Goal: Check status: Check status

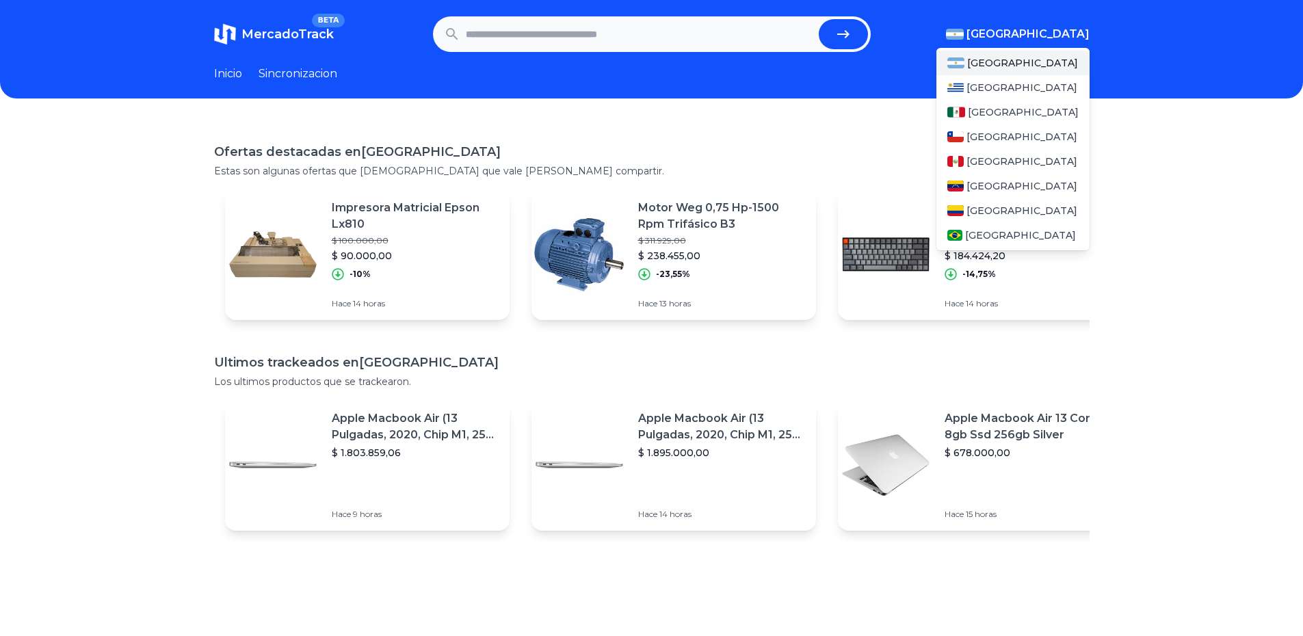
click at [1040, 30] on span "[GEOGRAPHIC_DATA]" at bounding box center [1027, 34] width 123 height 16
click at [1007, 118] on span "[GEOGRAPHIC_DATA]" at bounding box center [1023, 112] width 111 height 14
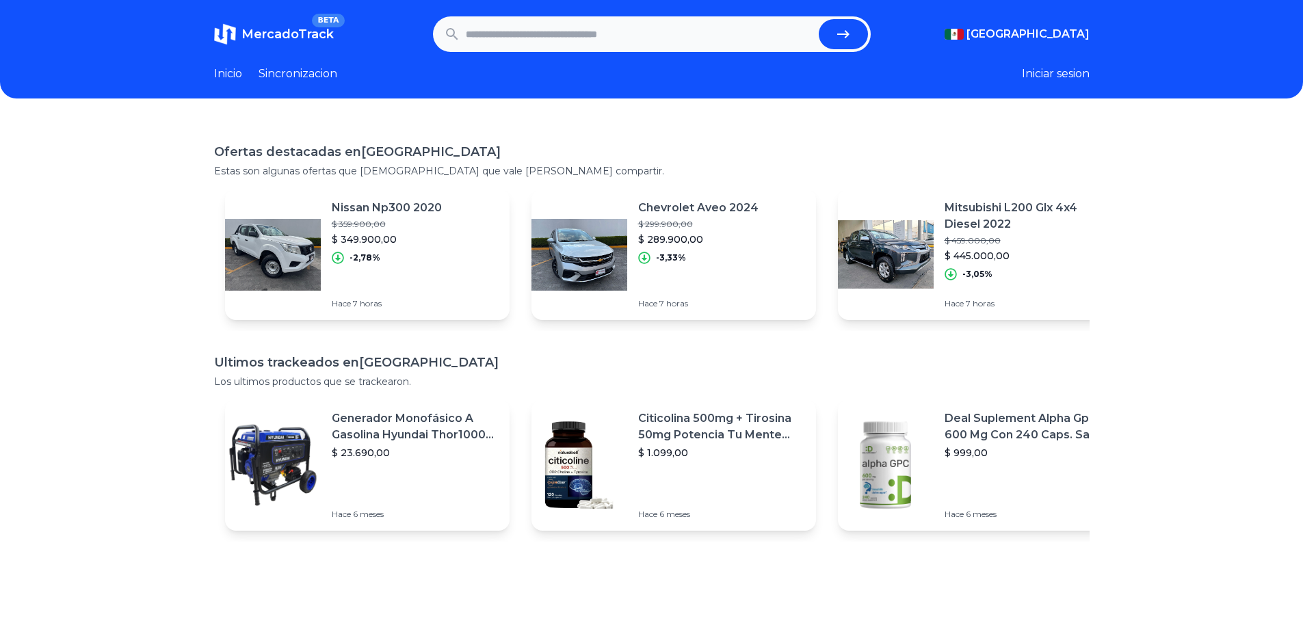
click at [668, 35] on input "text" at bounding box center [639, 34] width 347 height 30
paste input "**********"
click at [849, 27] on icon "submit" at bounding box center [843, 34] width 16 height 16
type input "**********"
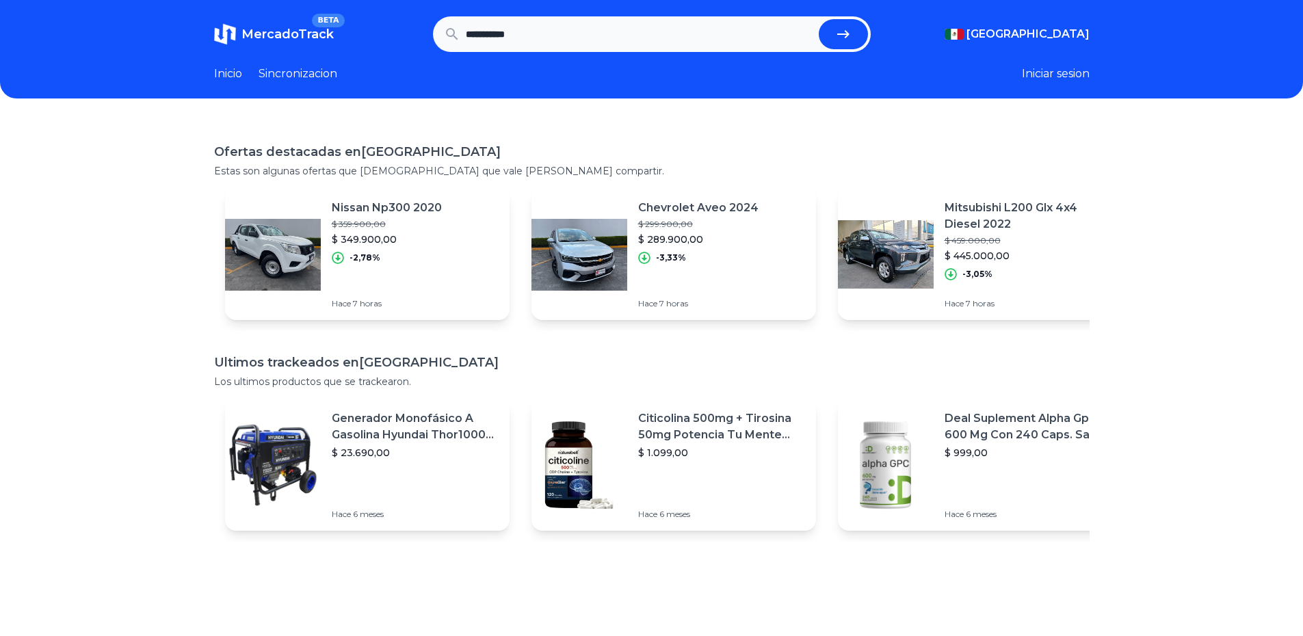
scroll to position [0, 0]
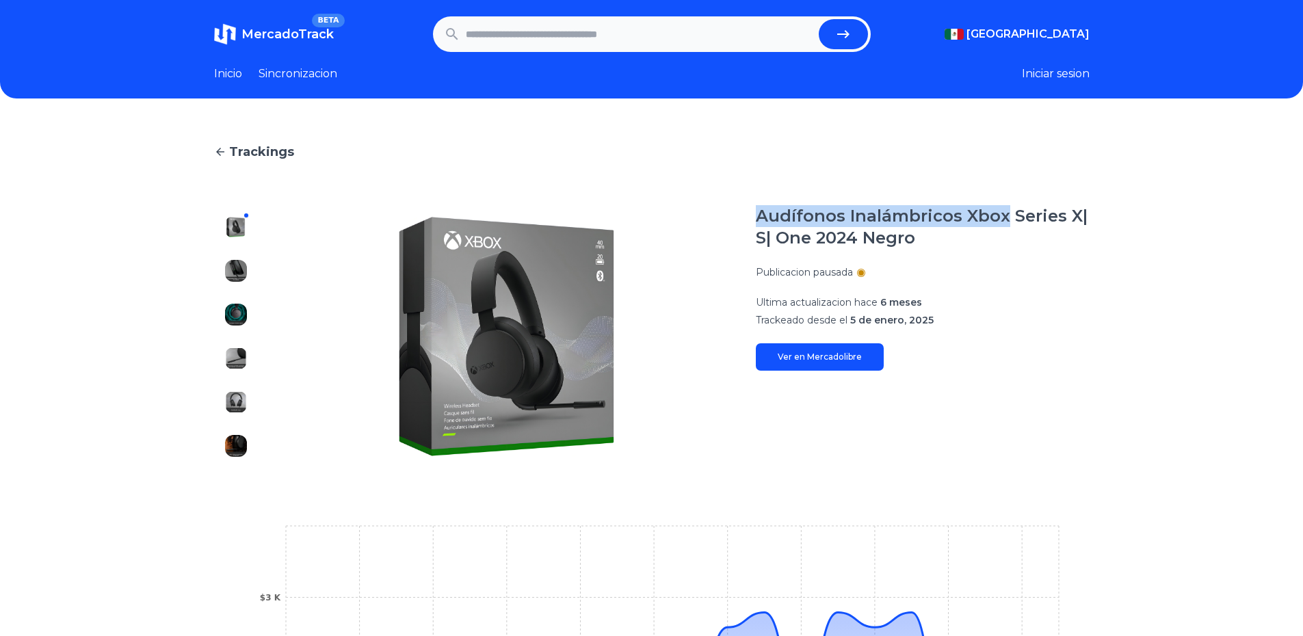
drag, startPoint x: 765, startPoint y: 215, endPoint x: 1008, endPoint y: 224, distance: 243.6
click at [1008, 224] on h1 "Audífonos Inalámbricos Xbox Series X| S| One 2024 Negro" at bounding box center [923, 227] width 334 height 44
click at [679, 38] on input "text" at bounding box center [639, 34] width 347 height 30
paste input "**********"
type input "**********"
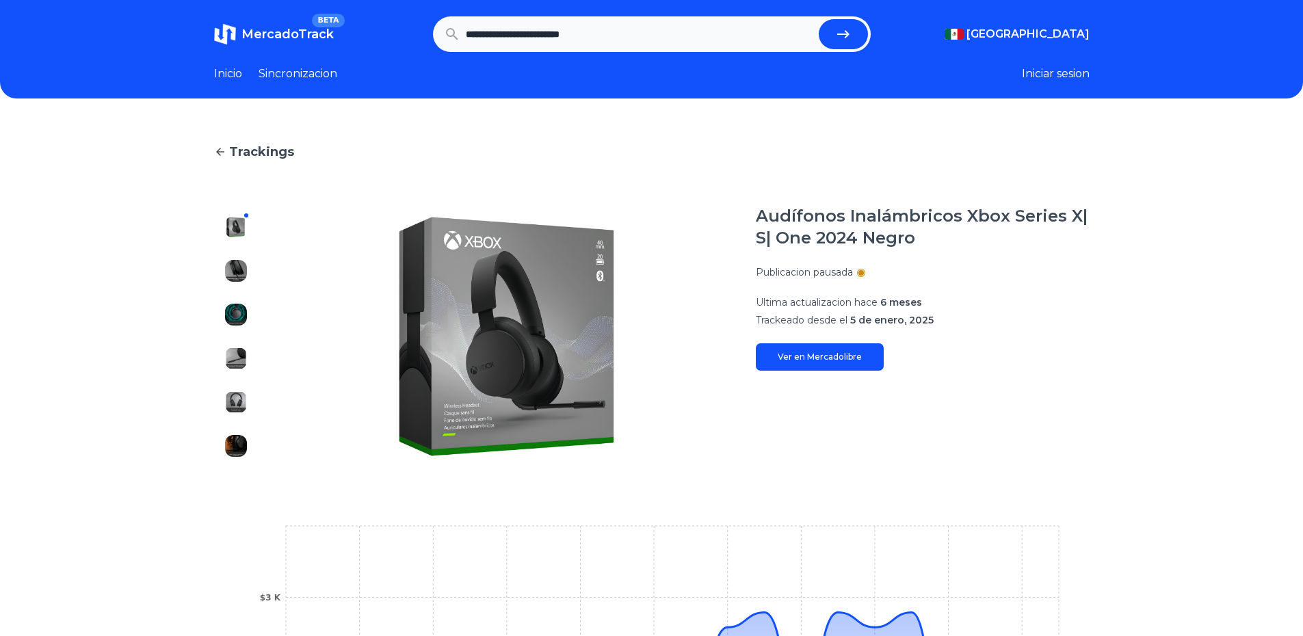
click at [851, 37] on icon "submit" at bounding box center [843, 34] width 16 height 16
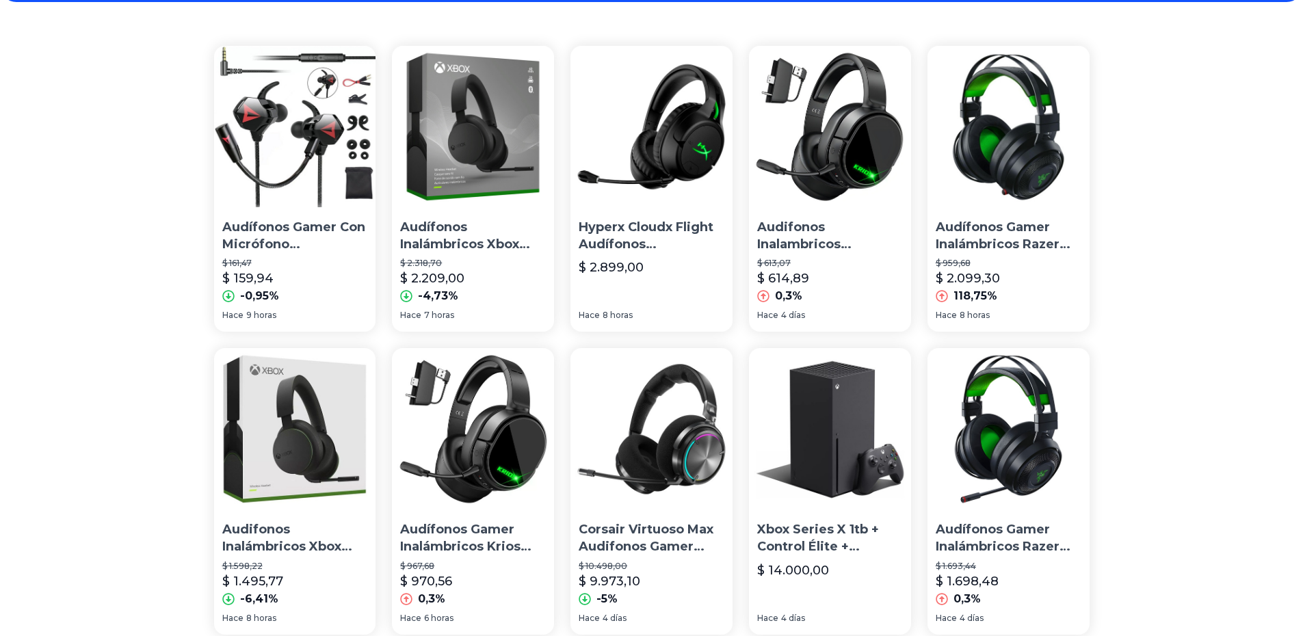
scroll to position [92, 0]
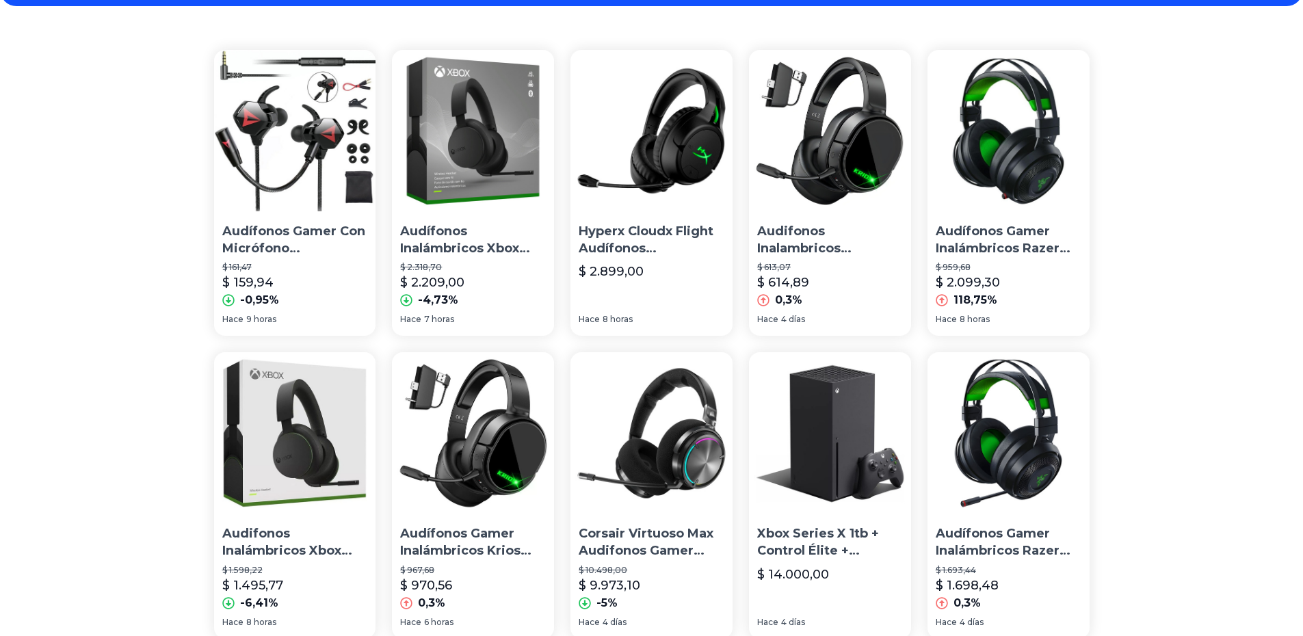
click at [497, 186] on img at bounding box center [473, 131] width 162 height 162
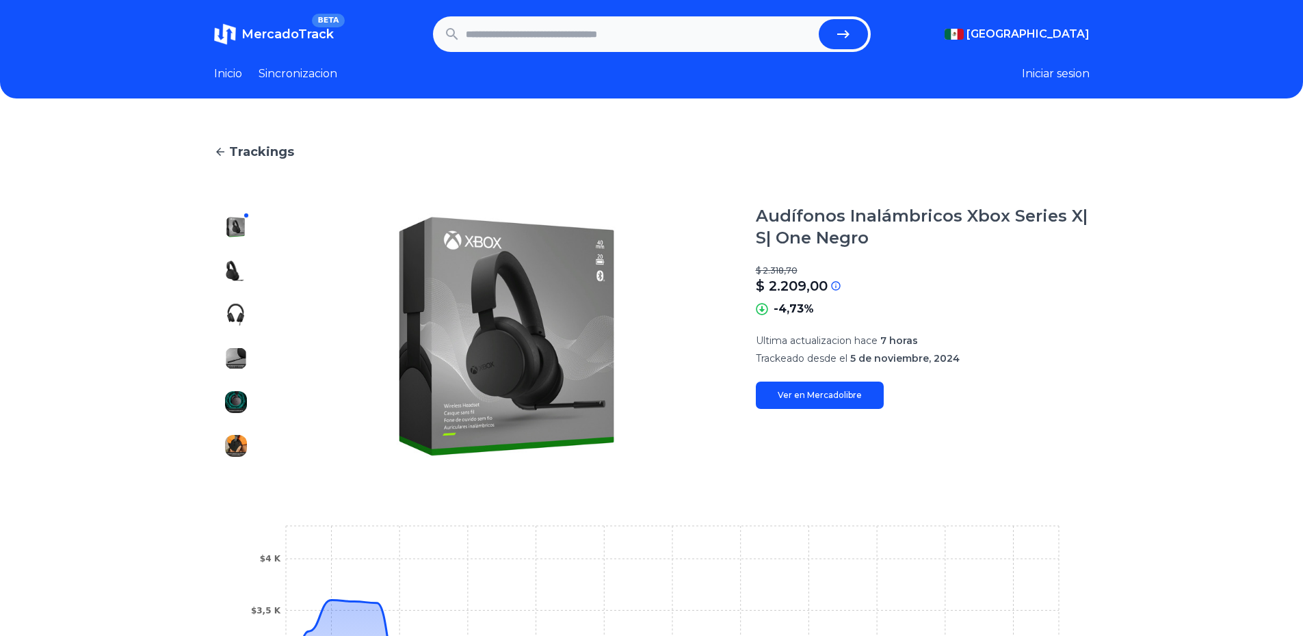
click at [243, 270] on img at bounding box center [236, 271] width 22 height 22
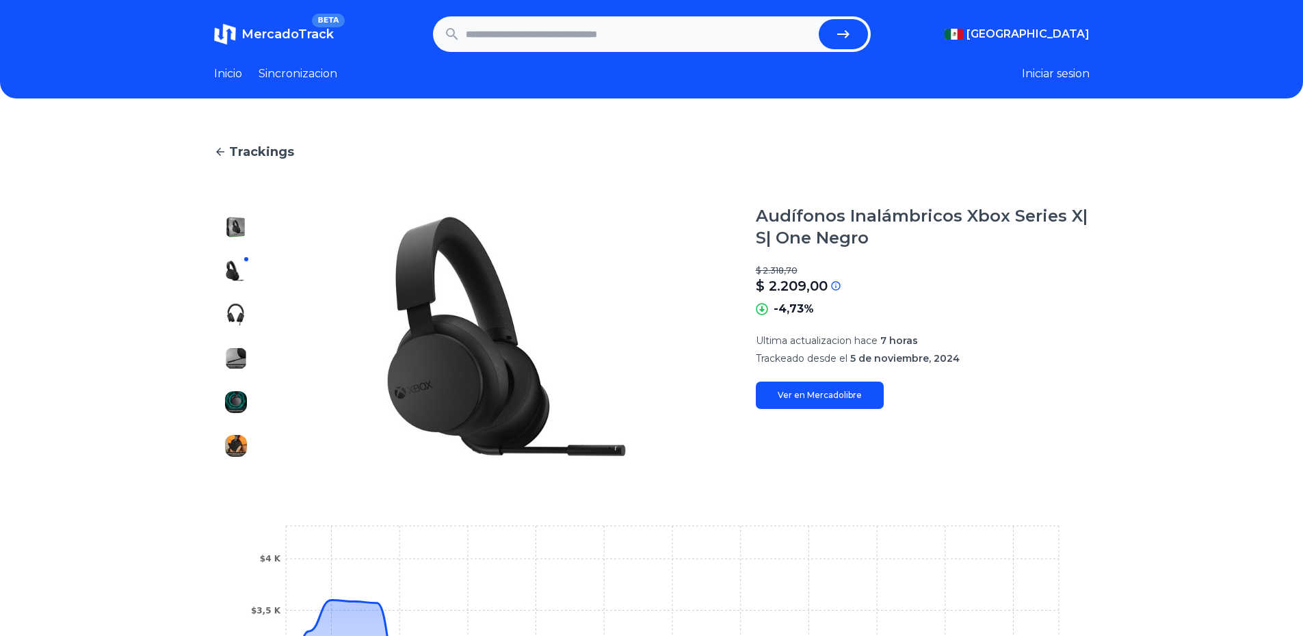
click at [243, 308] on img at bounding box center [236, 315] width 22 height 22
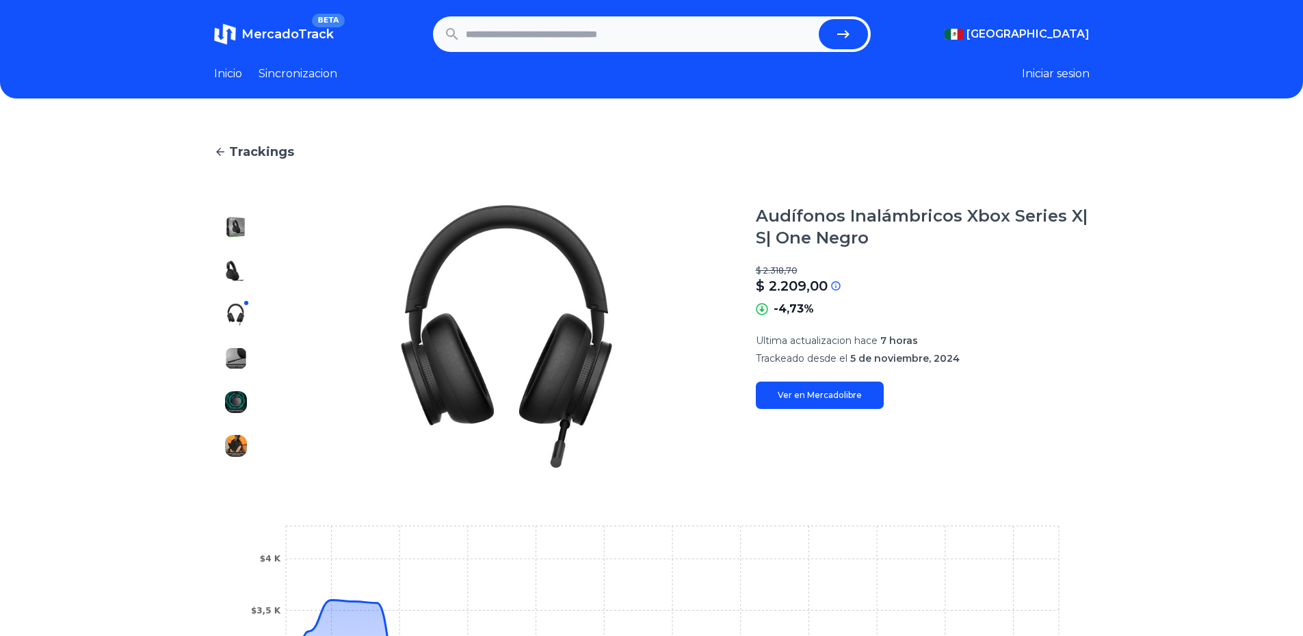
click at [243, 276] on img at bounding box center [236, 271] width 22 height 22
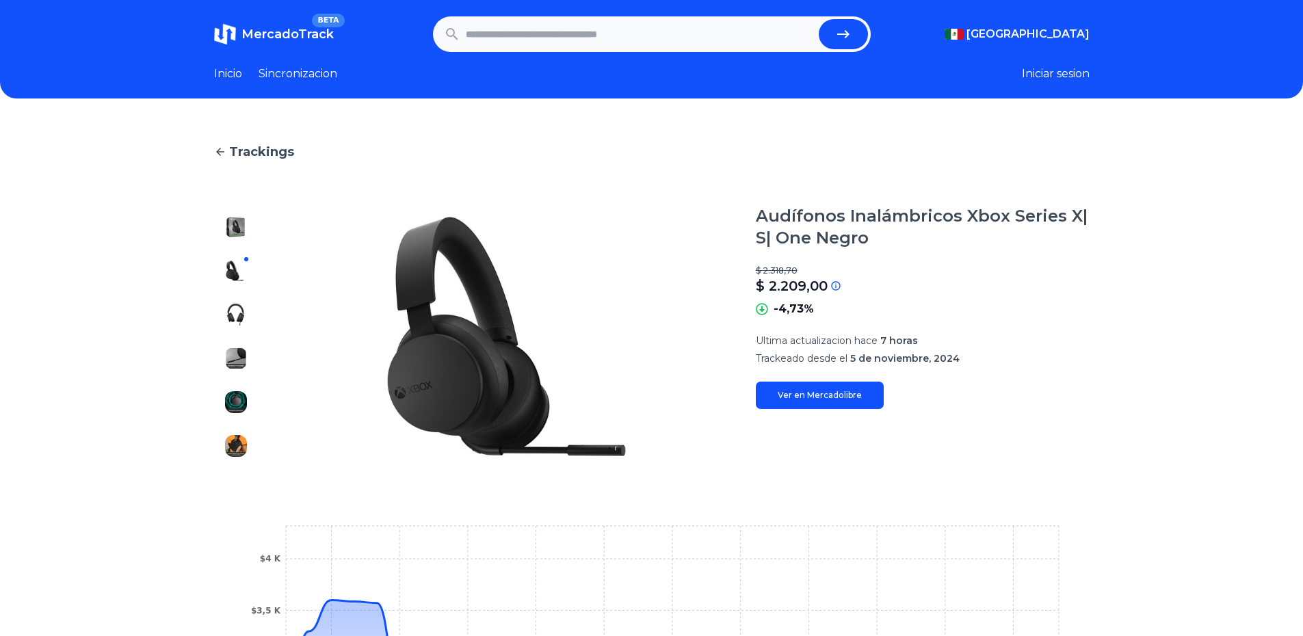
click at [249, 240] on div at bounding box center [236, 336] width 44 height 263
click at [244, 237] on img at bounding box center [236, 227] width 22 height 22
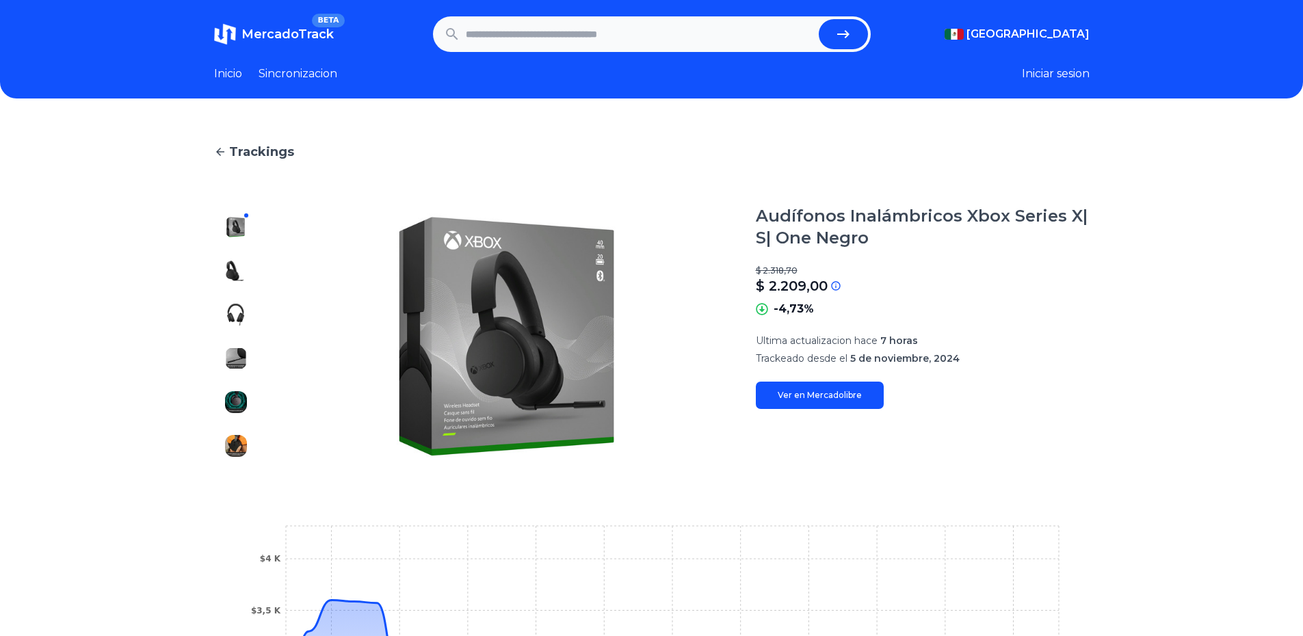
click at [798, 409] on section "Audífonos Inalámbricos Xbox Series X| S| One Negro $ 2.318,70 $ 2.209,00 Si el …" at bounding box center [923, 336] width 334 height 263
click at [799, 396] on link "Ver en Mercadolibre" at bounding box center [820, 395] width 128 height 27
